Goal: Information Seeking & Learning: Check status

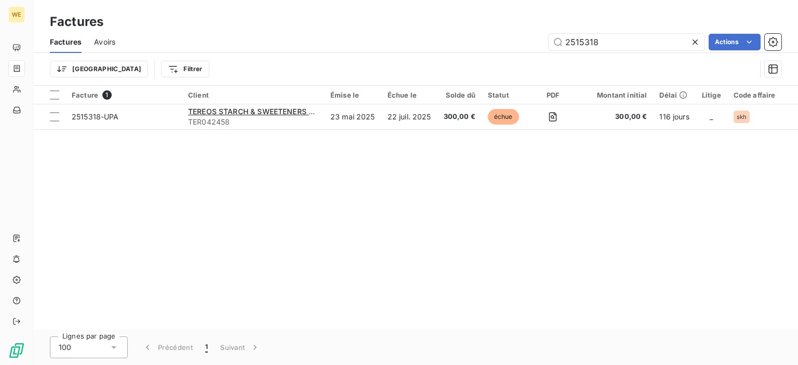
click at [695, 41] on icon at bounding box center [695, 42] width 10 height 10
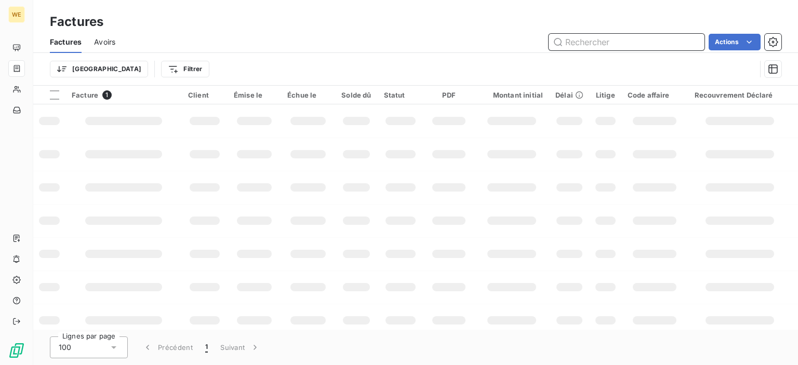
click at [641, 44] on input "text" at bounding box center [627, 42] width 156 height 17
type input "2521874"
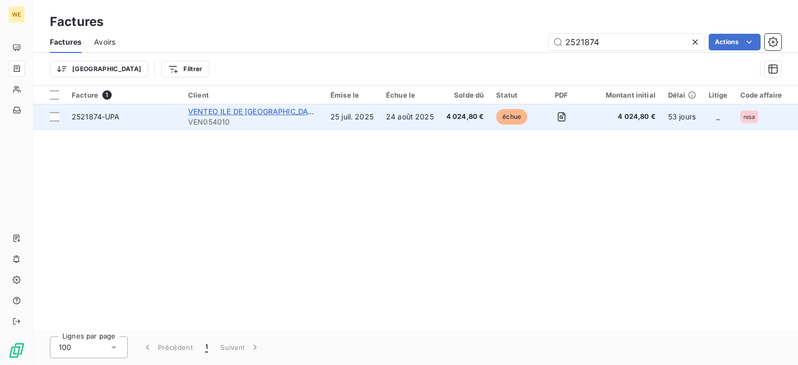
click at [248, 112] on span "VENTEO ILE DE [GEOGRAPHIC_DATA]" at bounding box center [254, 111] width 132 height 9
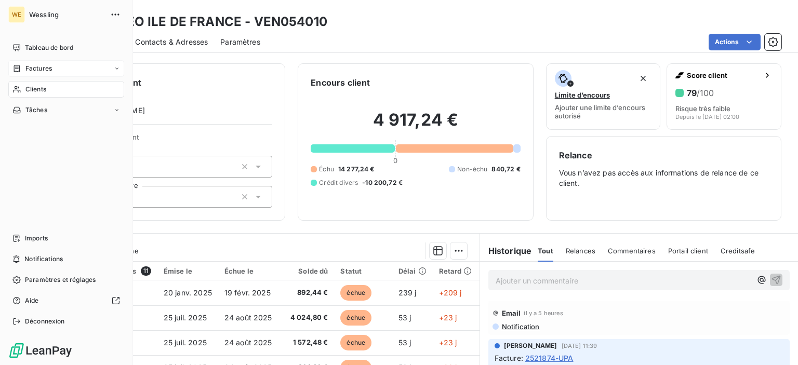
click at [48, 69] on span "Factures" at bounding box center [38, 68] width 26 height 9
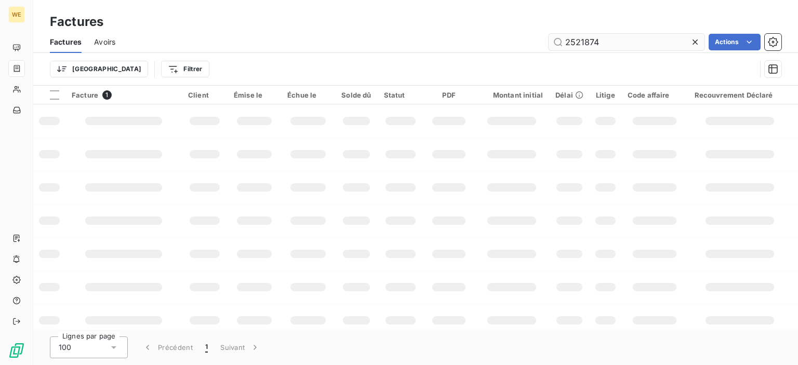
click at [609, 39] on input "2521874" at bounding box center [627, 42] width 156 height 17
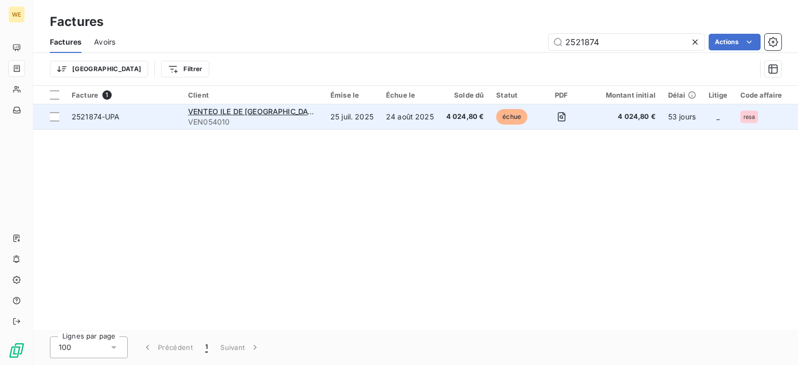
click at [496, 122] on span "échue" at bounding box center [511, 117] width 31 height 16
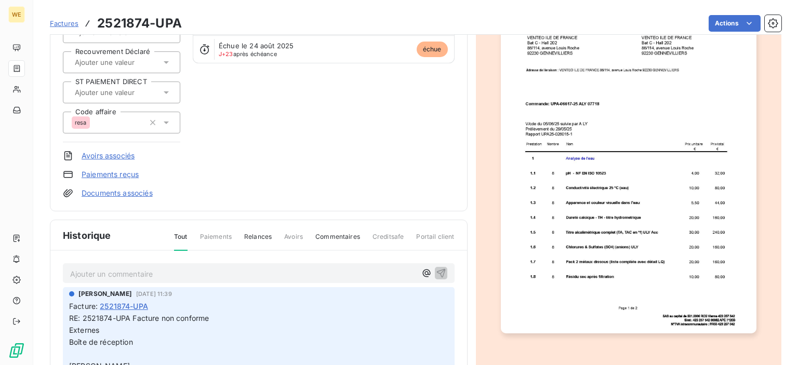
scroll to position [208, 0]
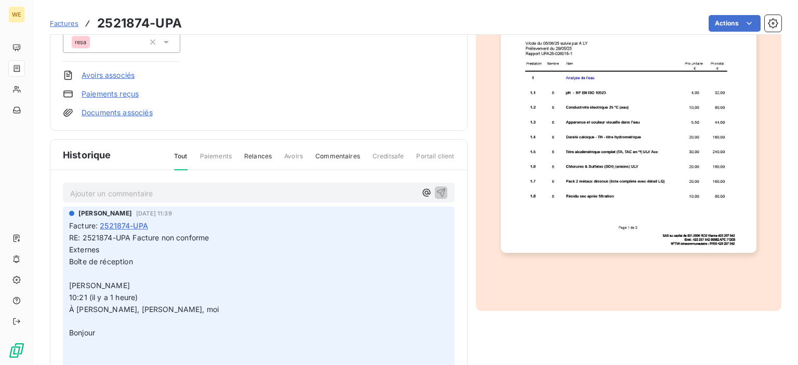
click at [276, 192] on p "Ajouter un commentaire ﻿" at bounding box center [243, 193] width 346 height 13
click at [172, 194] on p "Ajouter un commentaire ﻿" at bounding box center [243, 193] width 346 height 13
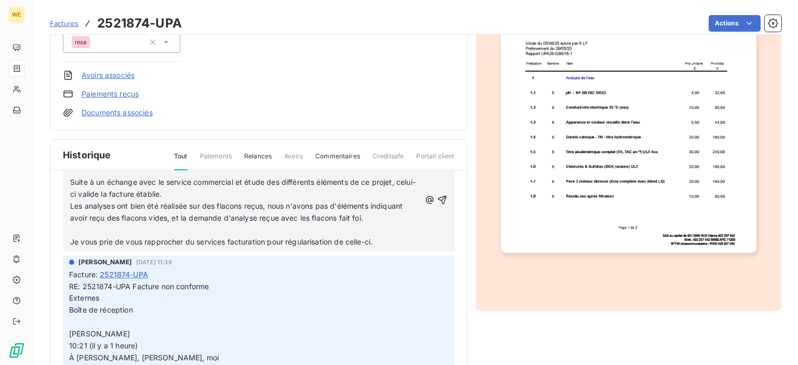
scroll to position [52, 0]
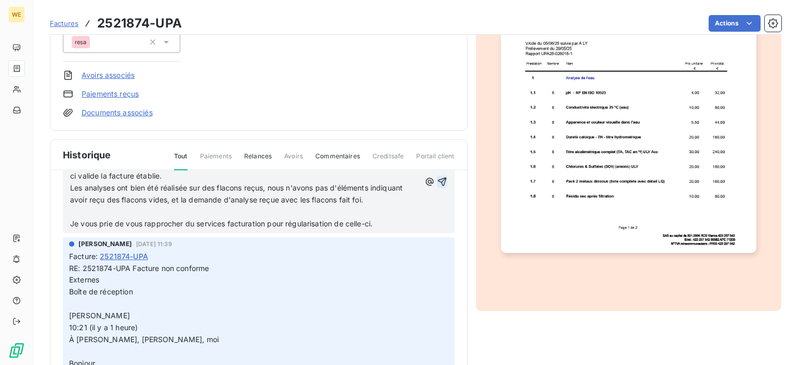
click at [437, 181] on icon "button" at bounding box center [442, 182] width 10 height 10
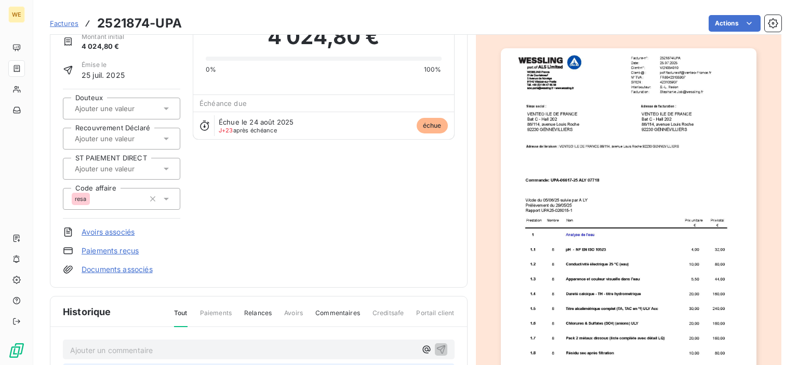
scroll to position [0, 0]
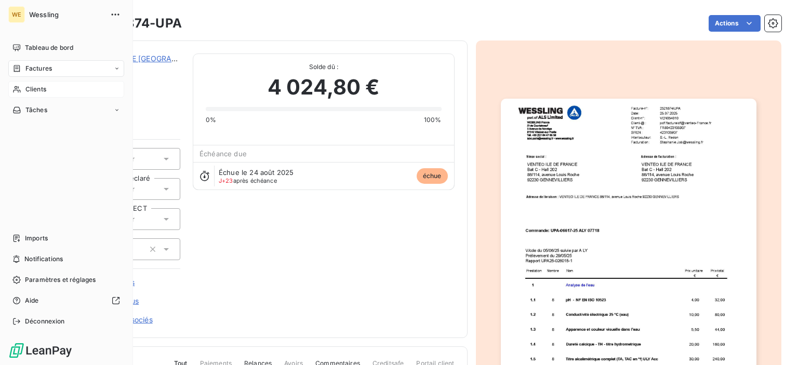
click at [33, 91] on span "Clients" at bounding box center [35, 89] width 21 height 9
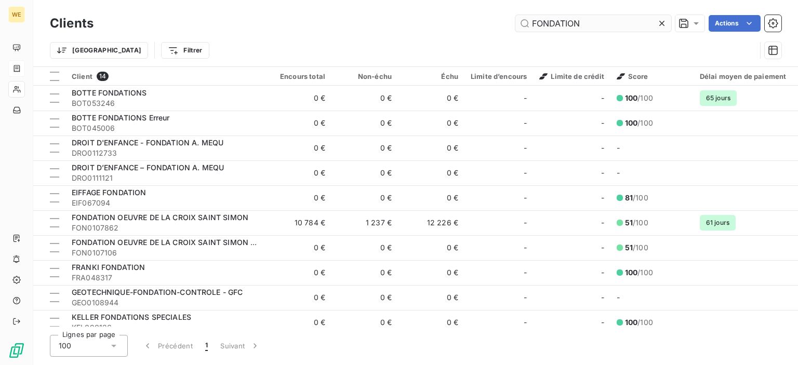
click at [657, 25] on icon at bounding box center [662, 23] width 10 height 10
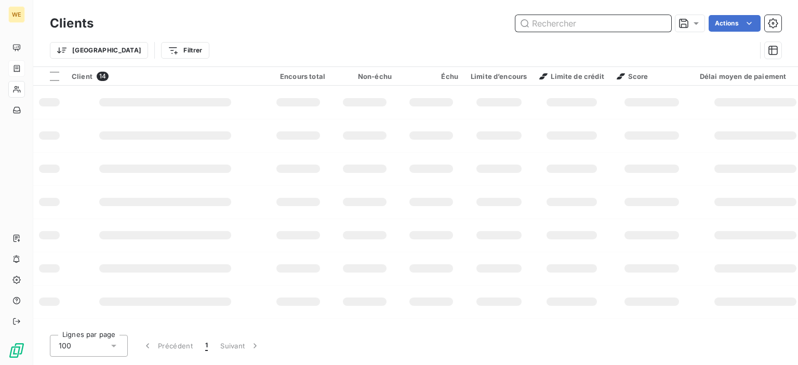
click at [613, 22] on input "text" at bounding box center [593, 23] width 156 height 17
click at [593, 23] on input "text" at bounding box center [593, 23] width 156 height 17
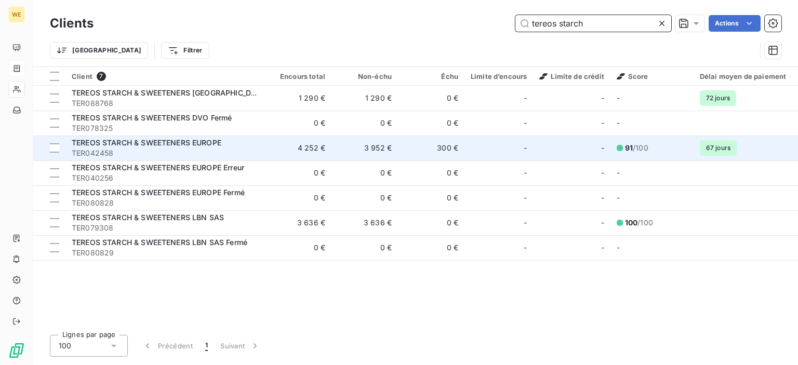
type input "tereos starch"
click at [304, 151] on td "4 252 €" at bounding box center [298, 148] width 67 height 25
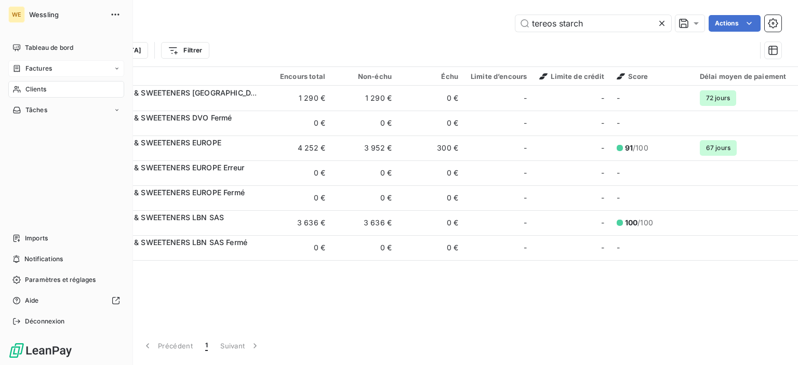
drag, startPoint x: 23, startPoint y: 70, endPoint x: 58, endPoint y: 70, distance: 34.8
click at [23, 70] on div "Factures" at bounding box center [31, 68] width 39 height 9
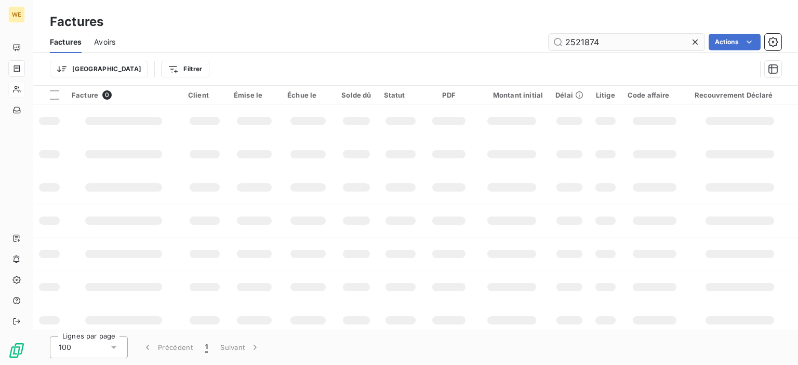
click at [603, 45] on input "2521874" at bounding box center [627, 42] width 156 height 17
drag, startPoint x: 608, startPoint y: 43, endPoint x: 353, endPoint y: 35, distance: 255.2
click at [407, 37] on div "2521874 Actions" at bounding box center [455, 42] width 654 height 17
type input "2509246"
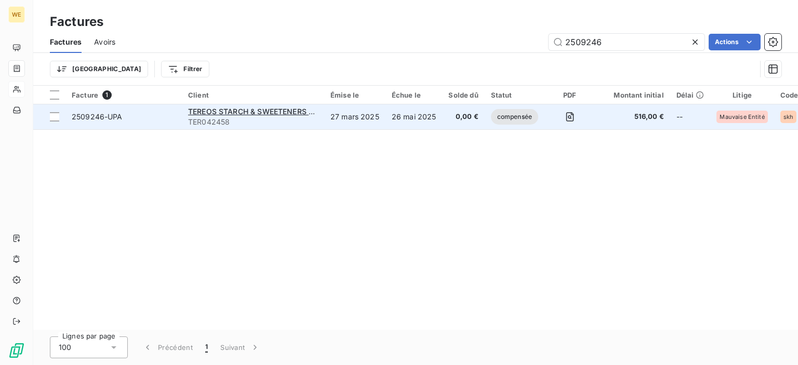
click at [513, 123] on span "compensée" at bounding box center [514, 117] width 47 height 16
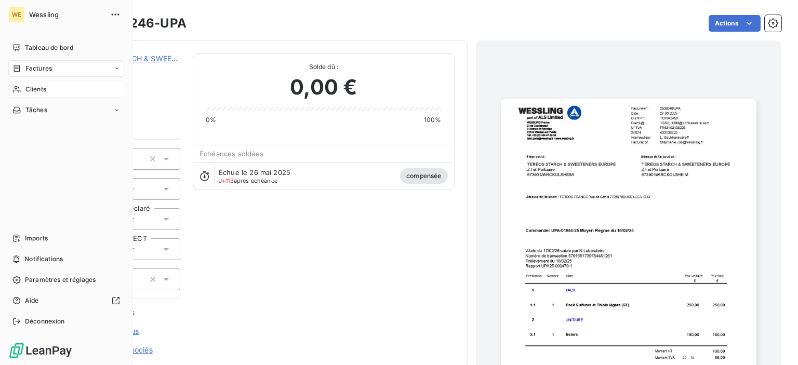
drag, startPoint x: 27, startPoint y: 74, endPoint x: 42, endPoint y: 72, distance: 14.6
click at [27, 74] on div "Factures" at bounding box center [66, 68] width 116 height 17
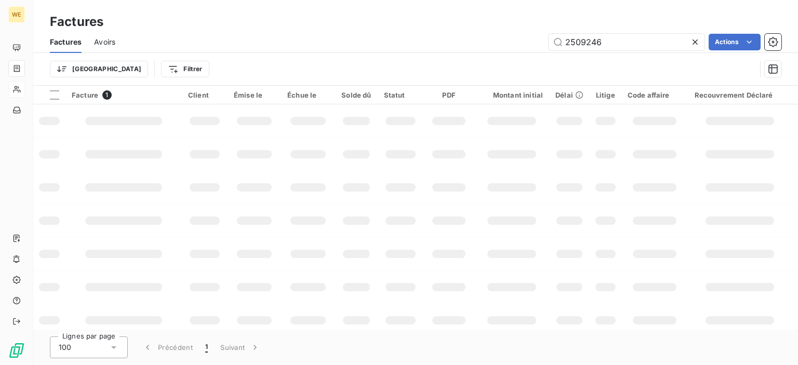
click at [692, 43] on icon at bounding box center [695, 42] width 10 height 10
click at [630, 43] on input "text" at bounding box center [627, 42] width 156 height 17
click at [593, 41] on input "text" at bounding box center [627, 42] width 156 height 17
type input "2519157"
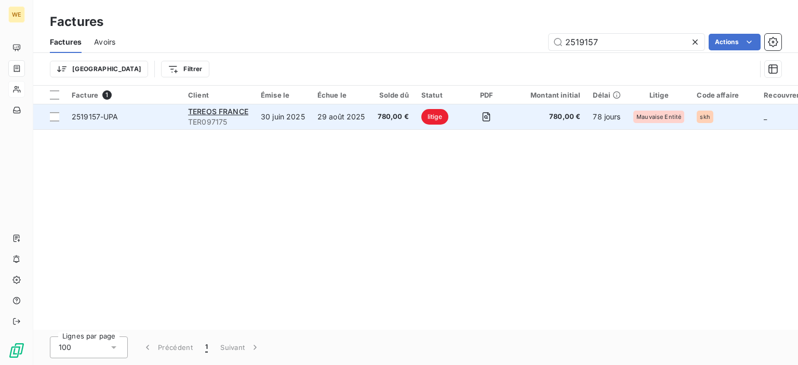
click at [270, 121] on td "30 juin 2025" at bounding box center [283, 116] width 57 height 25
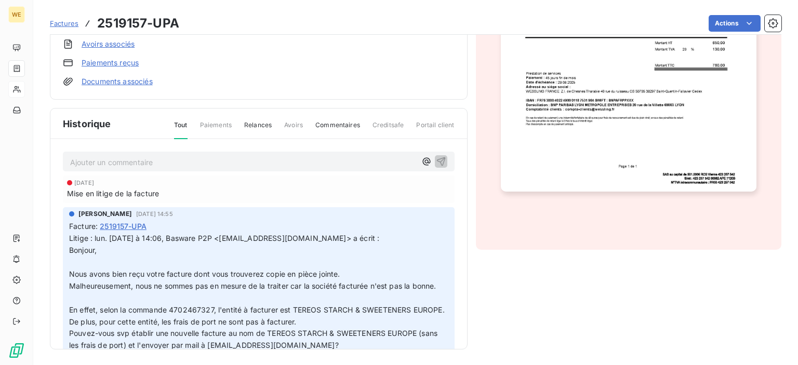
scroll to position [52, 0]
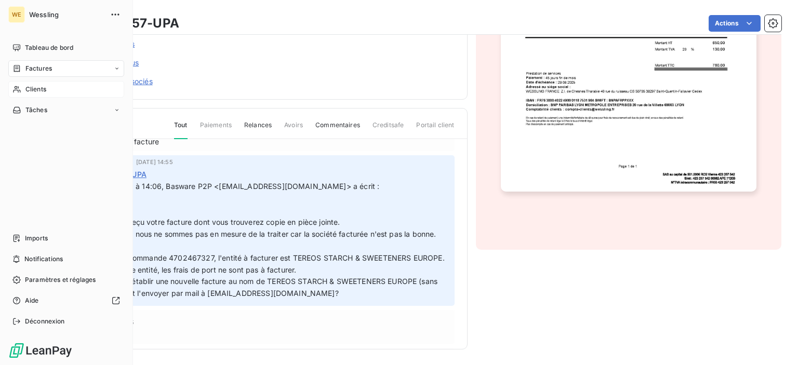
click at [39, 62] on div "Factures" at bounding box center [66, 68] width 116 height 17
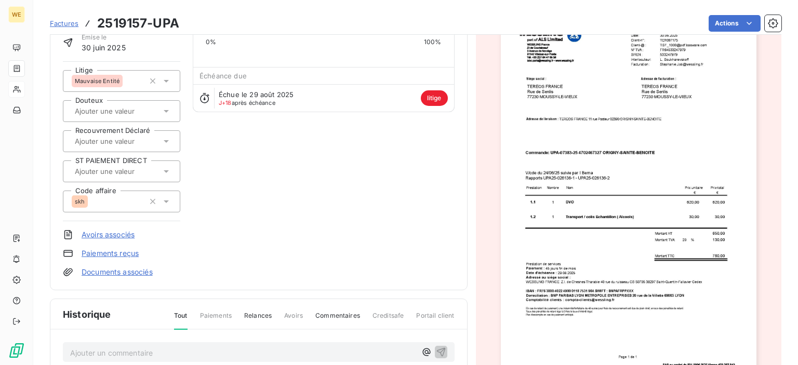
scroll to position [0, 0]
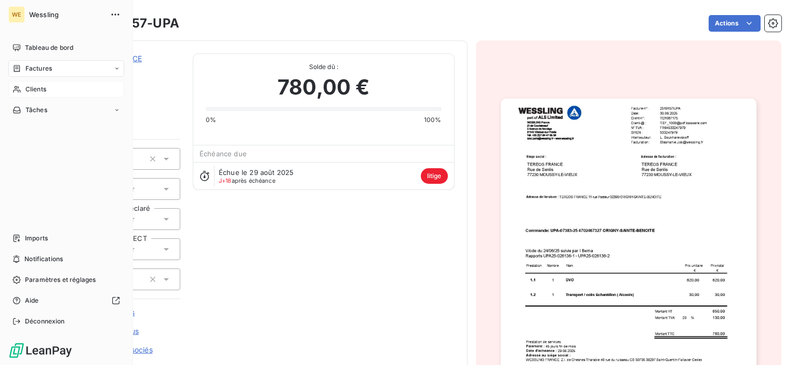
click at [19, 89] on icon at bounding box center [16, 89] width 9 height 8
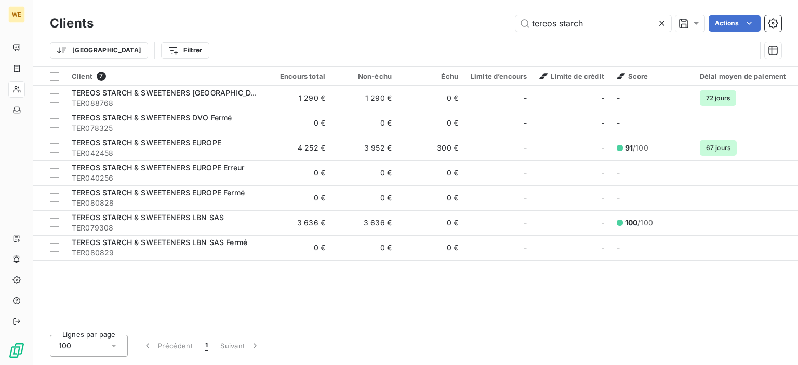
click at [664, 24] on icon at bounding box center [662, 23] width 10 height 10
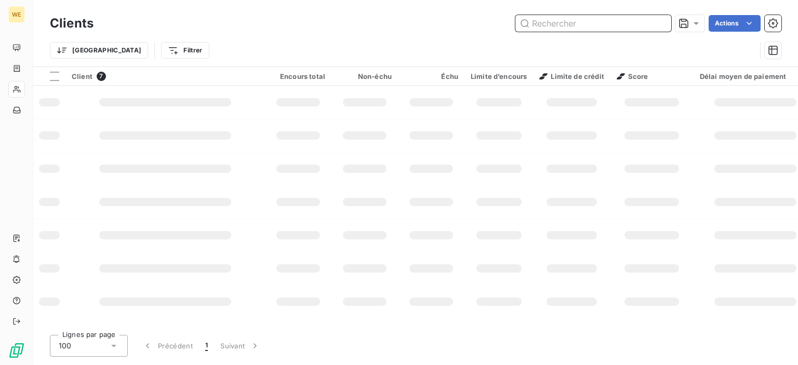
click at [579, 26] on input "text" at bounding box center [593, 23] width 156 height 17
click at [559, 26] on input "text" at bounding box center [593, 23] width 156 height 17
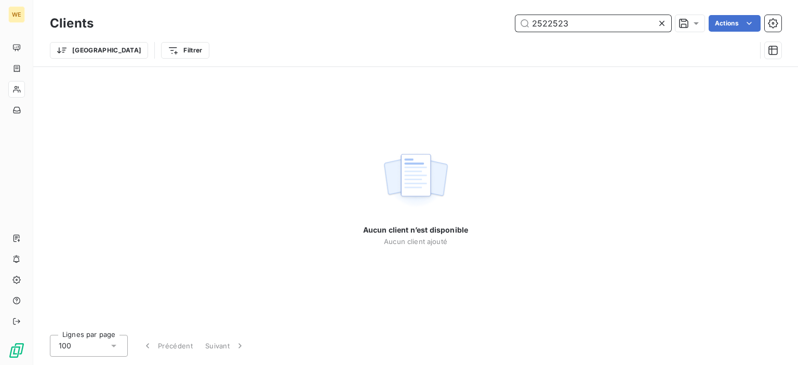
type input "2522523"
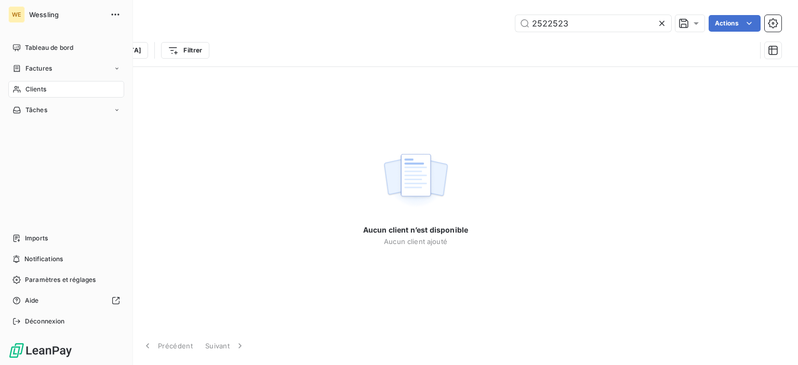
click at [19, 69] on icon at bounding box center [17, 68] width 6 height 7
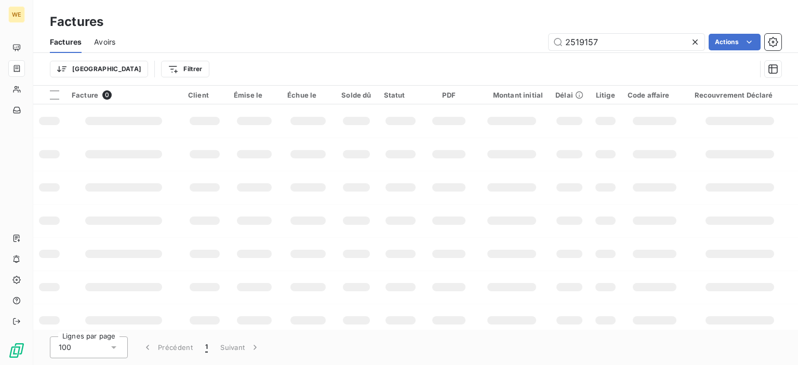
click at [697, 42] on icon at bounding box center [695, 42] width 10 height 10
click at [579, 49] on input "text" at bounding box center [627, 42] width 156 height 17
click at [586, 43] on input "text" at bounding box center [627, 42] width 156 height 17
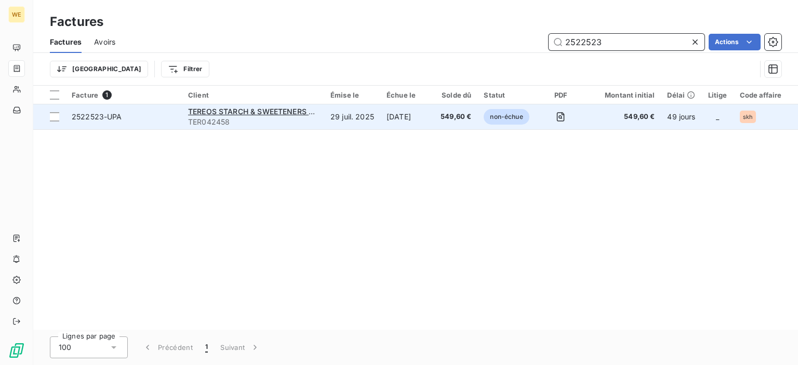
type input "2522523"
click at [519, 118] on span "non-échue" at bounding box center [506, 117] width 45 height 16
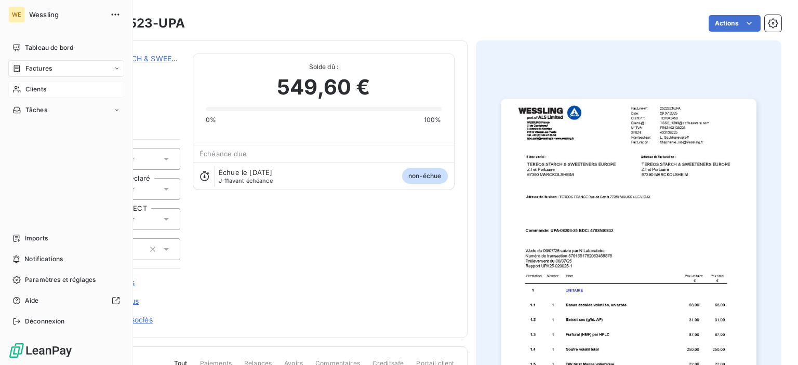
click at [31, 92] on span "Clients" at bounding box center [35, 89] width 21 height 9
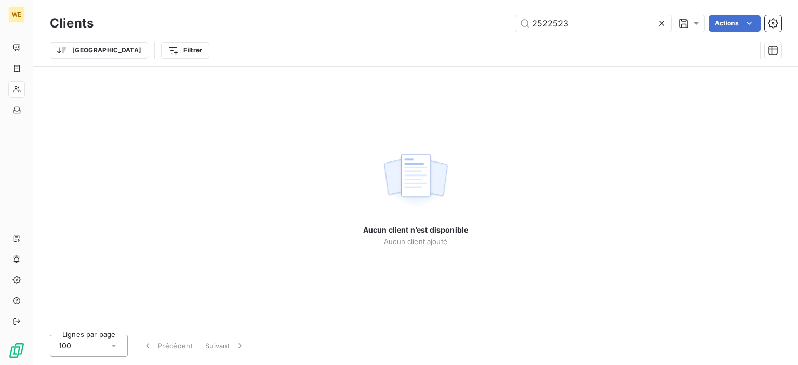
click at [665, 24] on icon at bounding box center [662, 23] width 10 height 10
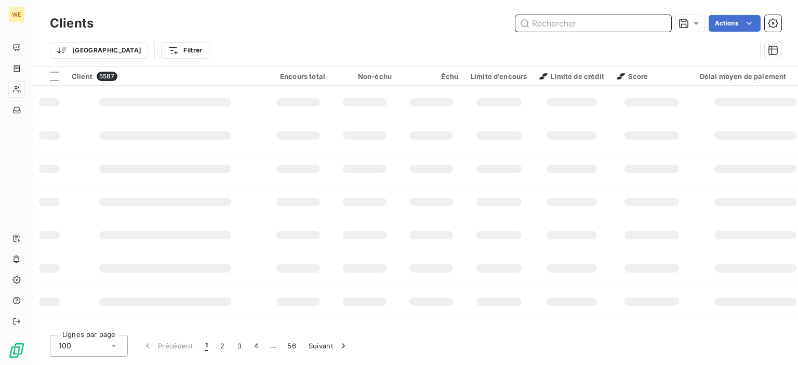
click at [611, 31] on input "text" at bounding box center [593, 23] width 156 height 17
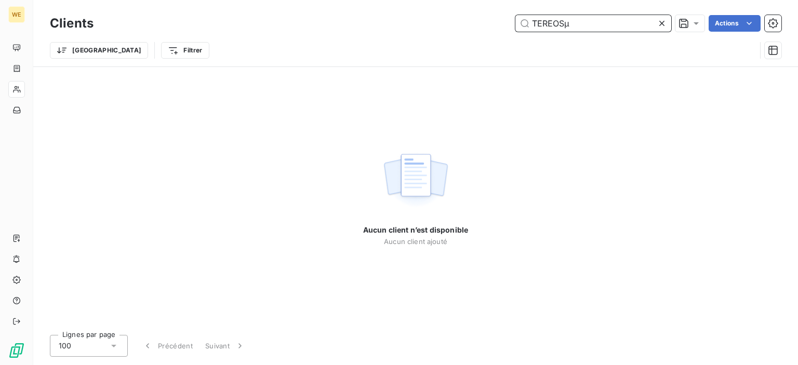
type input "TEREOS"
